Goal: Transaction & Acquisition: Book appointment/travel/reservation

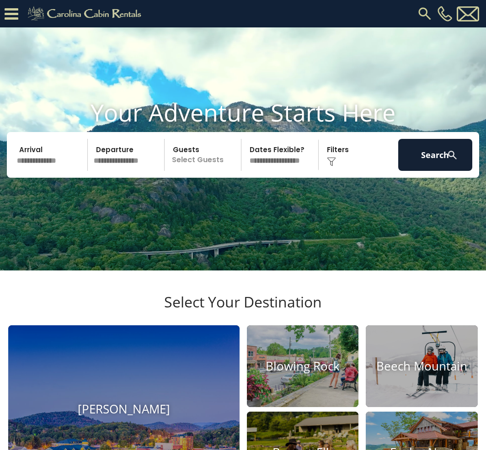
click at [41, 171] on input "text" at bounding box center [51, 155] width 74 height 32
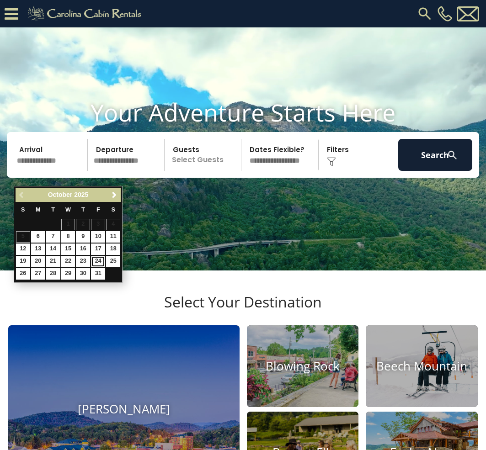
click at [98, 261] on link "24" at bounding box center [98, 261] width 14 height 11
type input "********"
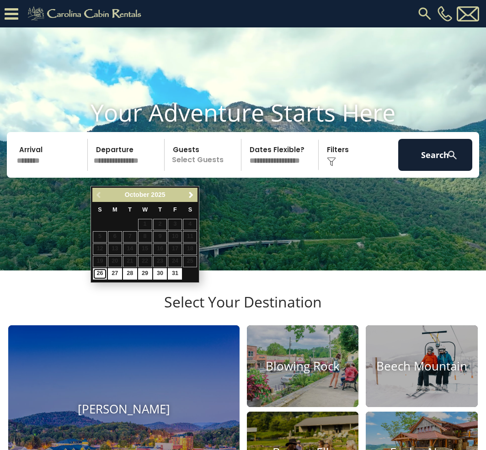
click at [101, 275] on link "26" at bounding box center [100, 273] width 14 height 11
type input "********"
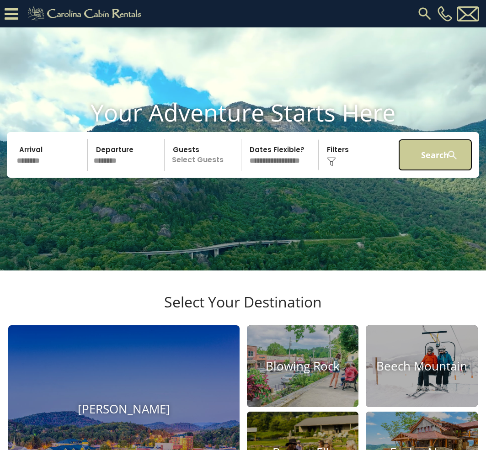
click at [428, 171] on button "Search" at bounding box center [435, 155] width 74 height 32
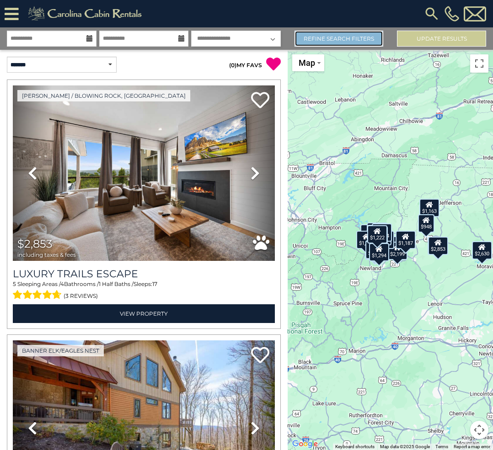
click at [351, 43] on link "Refine Search Filters" at bounding box center [338, 39] width 89 height 16
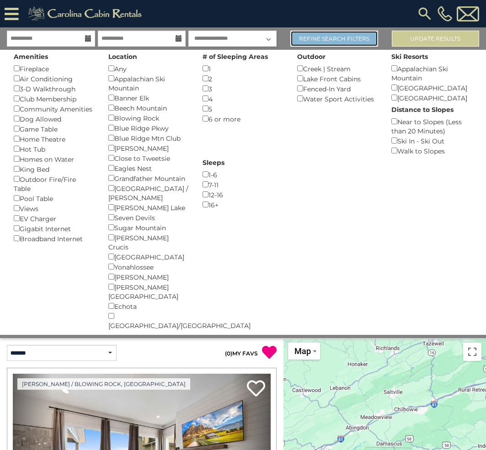
click at [351, 42] on link "Refine Search Filters" at bounding box center [333, 39] width 87 height 16
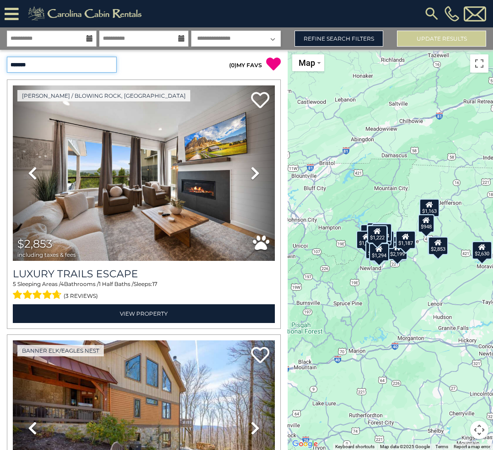
click at [93, 68] on select "**********" at bounding box center [62, 65] width 110 height 16
select select "*********"
click at [7, 57] on select "**********" at bounding box center [62, 65] width 110 height 16
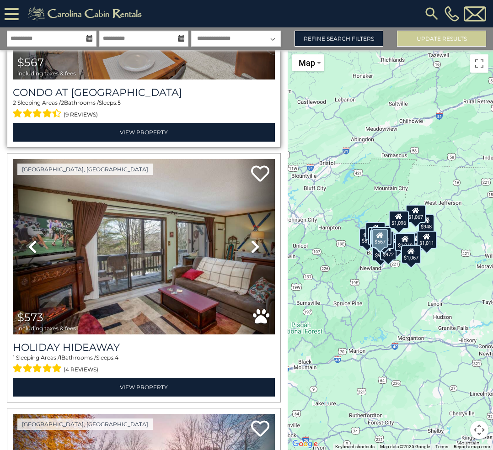
scroll to position [183, 0]
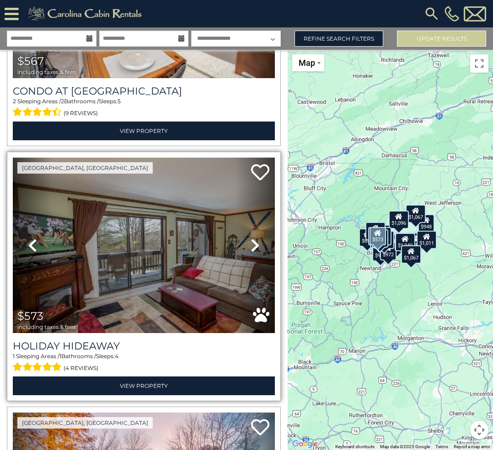
click at [251, 240] on icon at bounding box center [255, 245] width 9 height 15
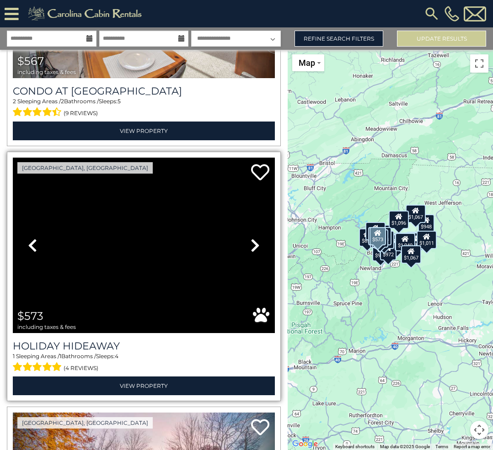
click at [251, 240] on icon at bounding box center [255, 245] width 9 height 15
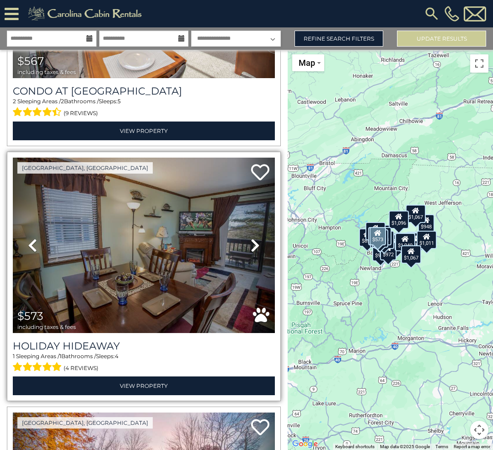
click at [251, 240] on icon at bounding box center [255, 245] width 9 height 15
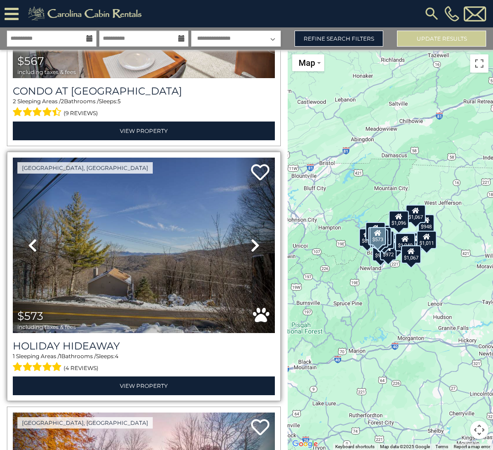
click at [251, 240] on icon at bounding box center [255, 245] width 9 height 15
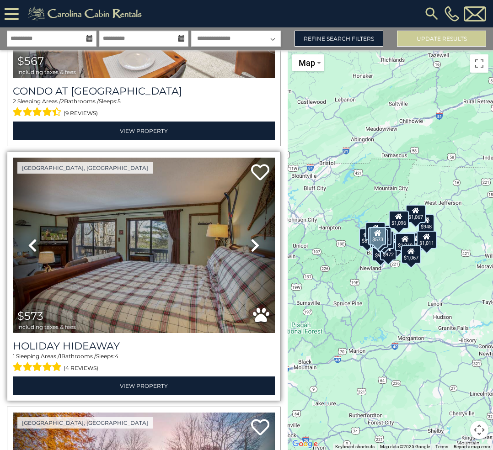
click at [251, 240] on icon at bounding box center [255, 245] width 9 height 15
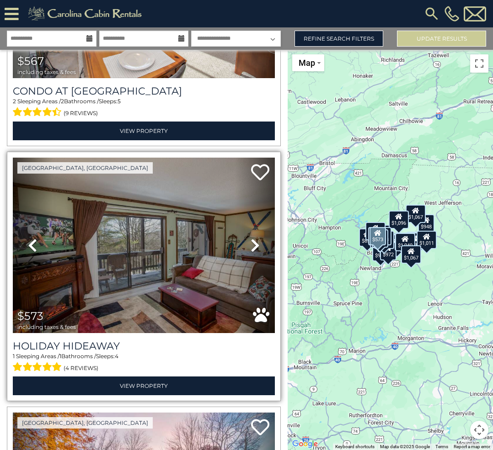
click at [251, 240] on icon at bounding box center [255, 245] width 9 height 15
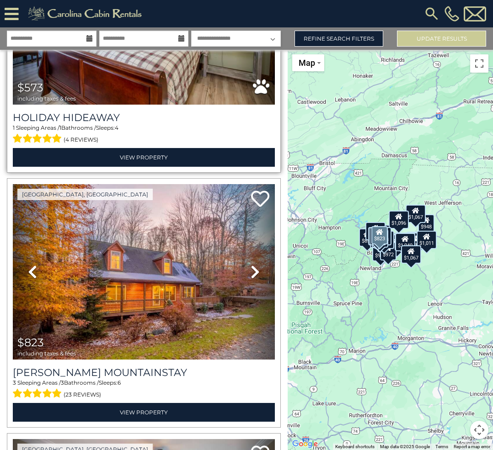
scroll to position [457, 0]
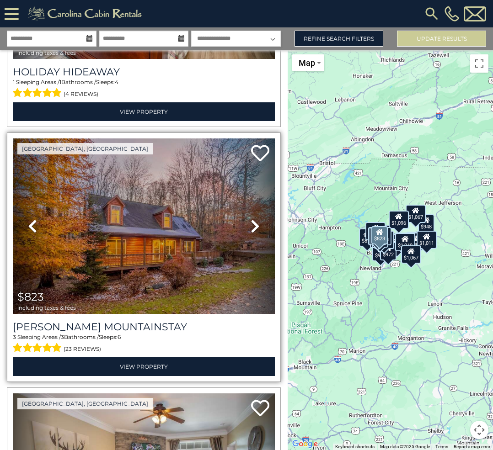
click at [251, 225] on icon at bounding box center [255, 226] width 9 height 15
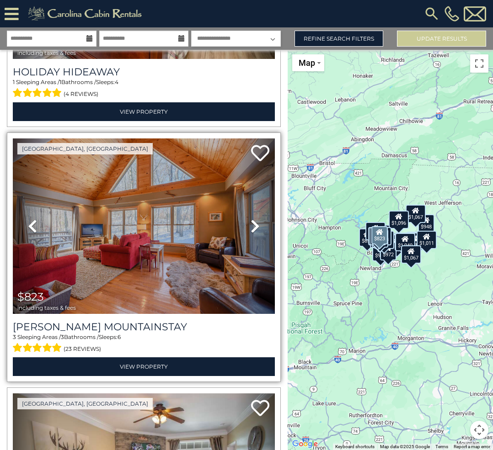
click at [251, 224] on icon at bounding box center [255, 226] width 9 height 15
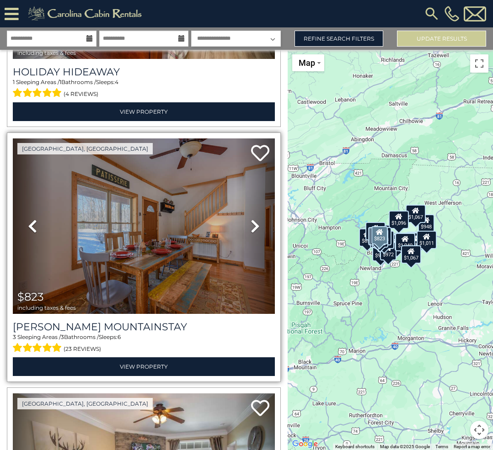
click at [251, 224] on icon at bounding box center [255, 226] width 9 height 15
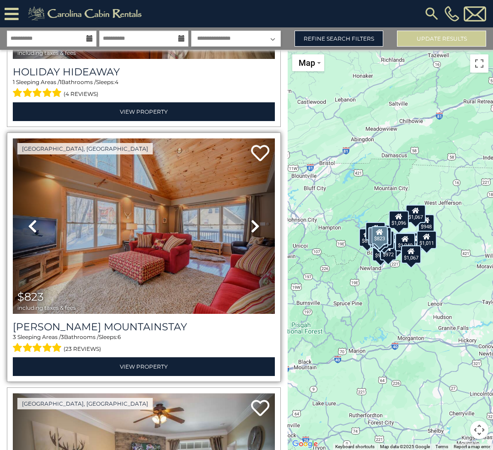
click at [251, 224] on icon at bounding box center [255, 226] width 9 height 15
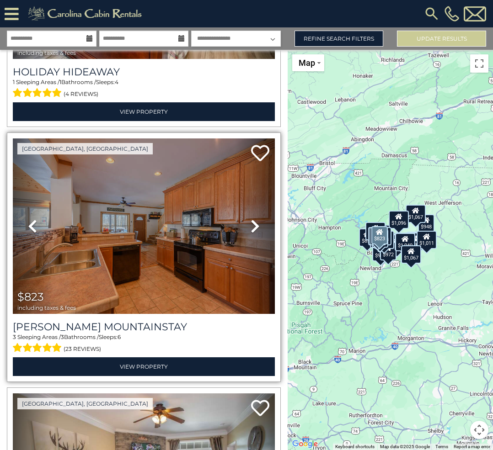
click at [251, 224] on icon at bounding box center [255, 226] width 9 height 15
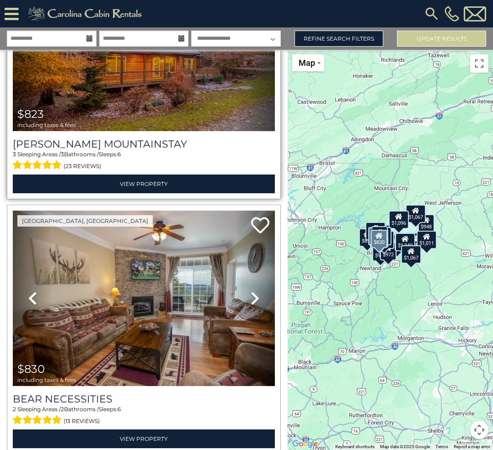
scroll to position [686, 0]
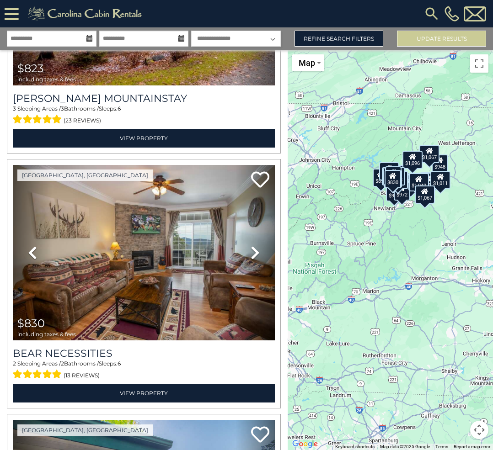
drag, startPoint x: 401, startPoint y: 261, endPoint x: 406, endPoint y: 225, distance: 36.9
click at [406, 225] on div "$567 $573 $823 $830 $837 $856 $912 $913 $919 $930 $936 $937 $938 $940 $948 $972…" at bounding box center [390, 250] width 205 height 400
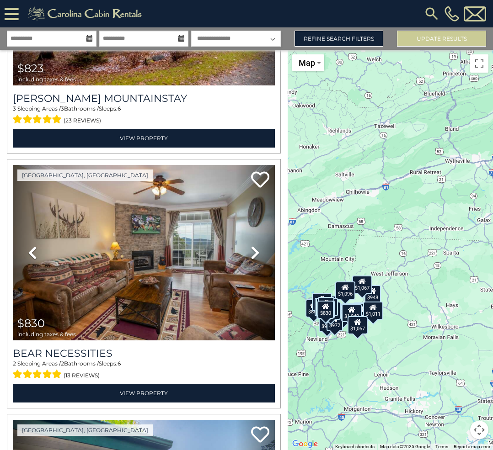
drag, startPoint x: 409, startPoint y: 217, endPoint x: 335, endPoint y: 385, distance: 184.2
click at [335, 385] on div "$567 $573 $823 $830 $837 $856 $912 $913 $919 $930 $936 $937 $938 $940 $948 $972…" at bounding box center [390, 250] width 205 height 400
